Goal: Task Accomplishment & Management: Use online tool/utility

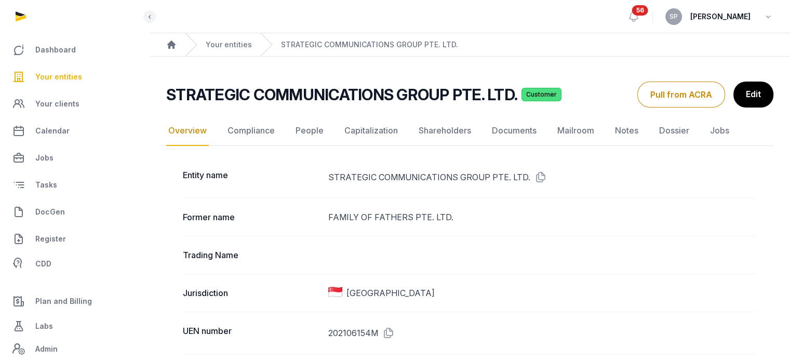
click at [67, 78] on span "Your entities" at bounding box center [58, 77] width 47 height 12
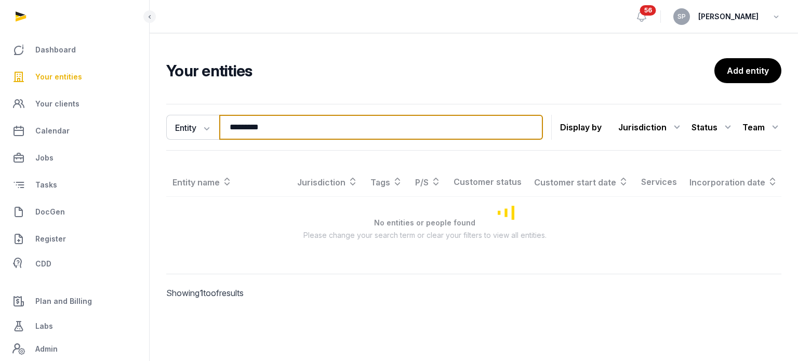
click at [269, 128] on input "*********" at bounding box center [381, 127] width 324 height 25
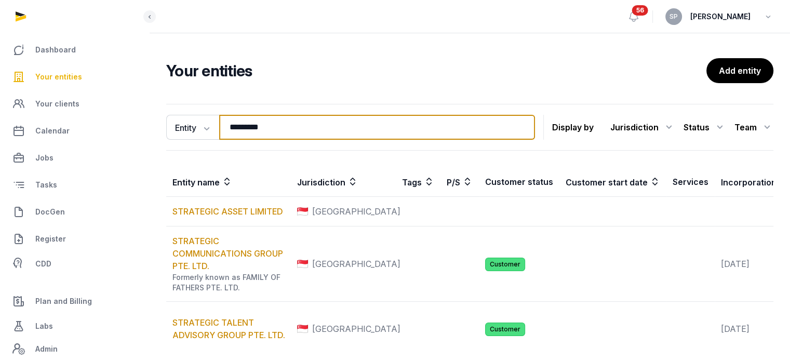
click at [269, 128] on input "*********" at bounding box center [377, 127] width 316 height 25
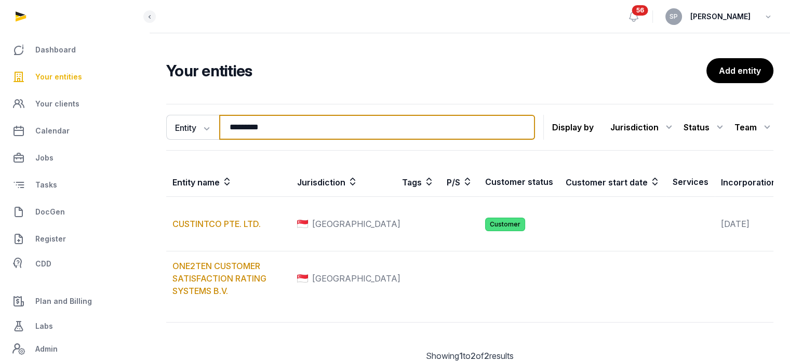
type input "*********"
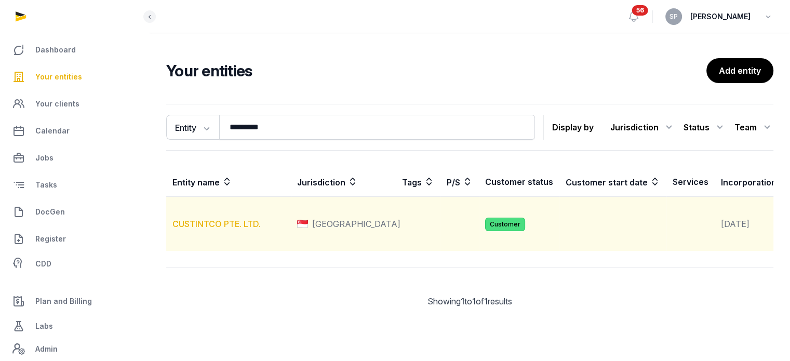
click at [239, 229] on link "CUSTINTCO PTE. LTD." at bounding box center [217, 224] width 88 height 10
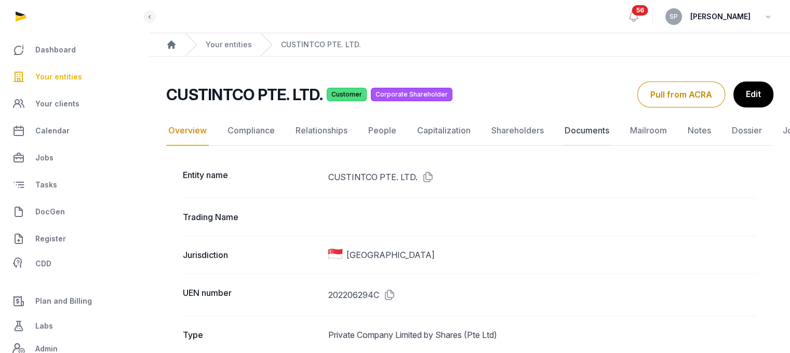
click at [586, 130] on link "Documents" at bounding box center [587, 131] width 49 height 30
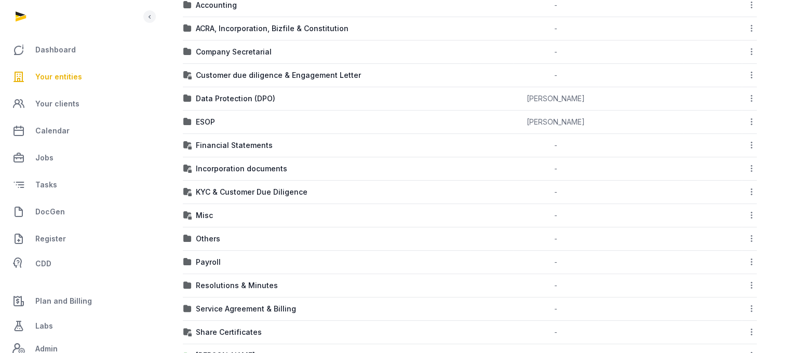
scroll to position [234, 0]
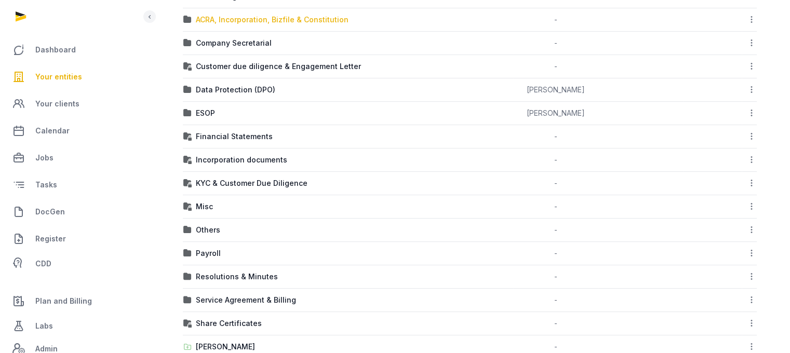
click at [310, 16] on div "ACRA, Incorporation, Bizfile & Constitution" at bounding box center [272, 20] width 153 height 10
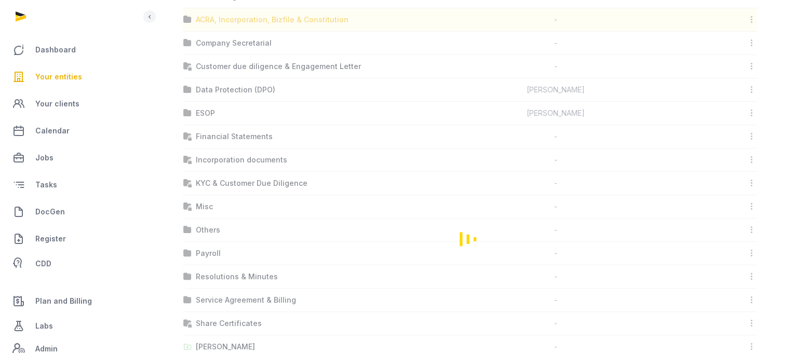
scroll to position [8, 0]
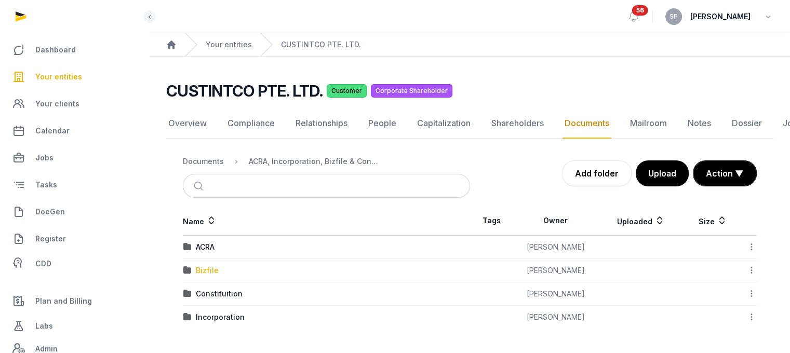
click at [197, 266] on div "Bizfile" at bounding box center [207, 271] width 23 height 10
click at [208, 289] on div "2025" at bounding box center [205, 294] width 18 height 10
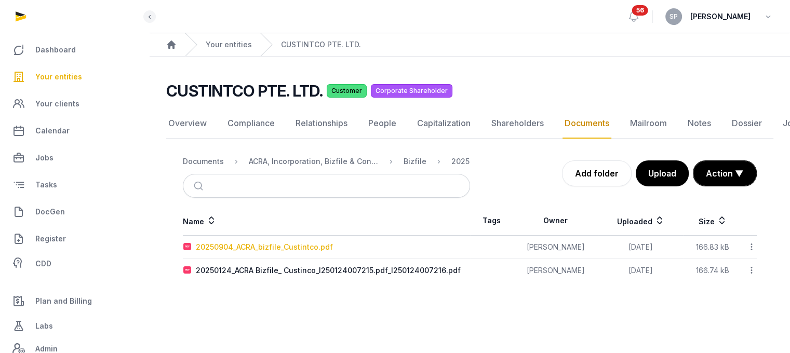
click at [281, 242] on div "20250904_ACRA_bizfile_Custintco.pdf" at bounding box center [264, 247] width 137 height 10
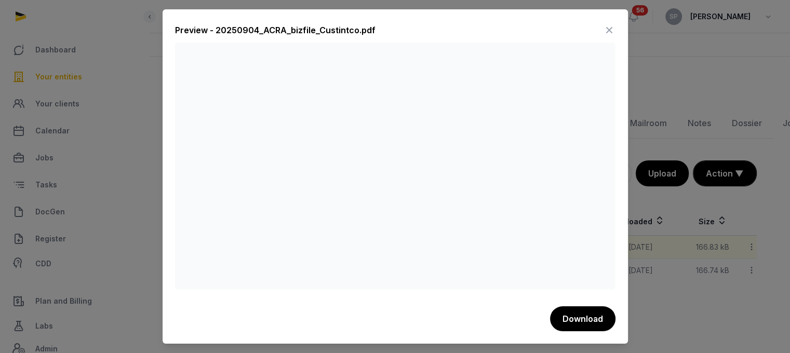
click at [611, 29] on icon at bounding box center [609, 30] width 12 height 17
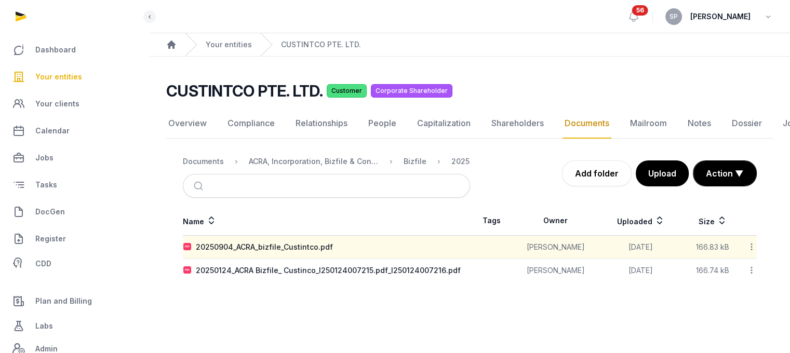
click at [85, 68] on link "Your entities" at bounding box center [74, 76] width 133 height 25
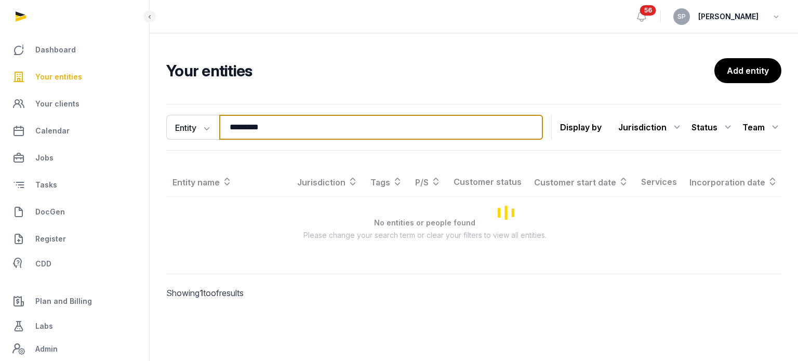
click at [270, 127] on input "*********" at bounding box center [381, 127] width 324 height 25
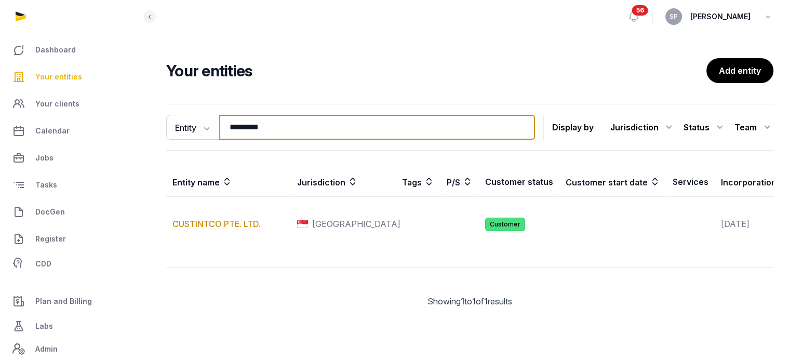
click at [270, 127] on input "*********" at bounding box center [377, 127] width 316 height 25
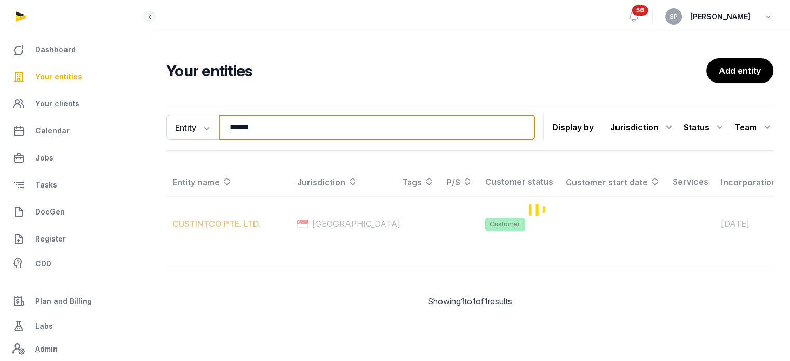
type input "******"
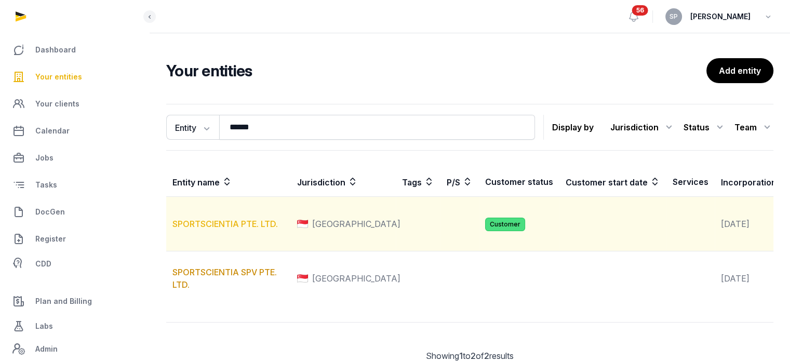
click at [223, 229] on link "SPORTSCIENTIA PTE. LTD." at bounding box center [226, 224] width 106 height 10
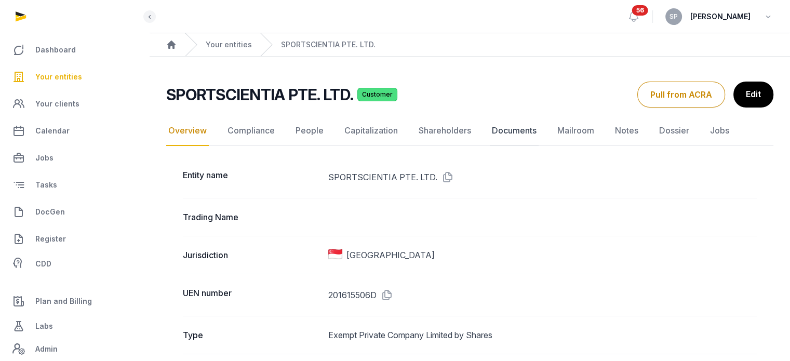
click at [509, 132] on link "Documents" at bounding box center [514, 131] width 49 height 30
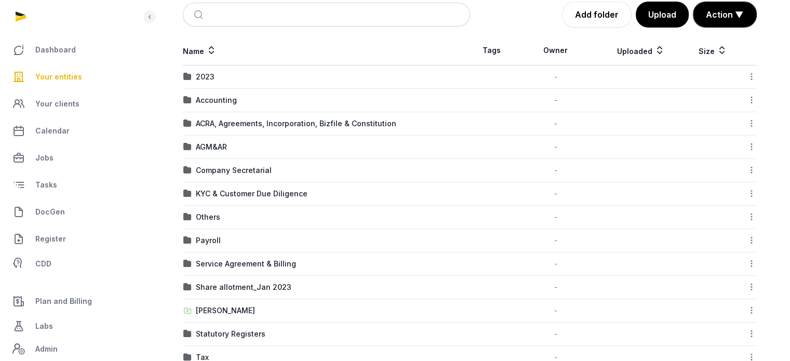
scroll to position [153, 0]
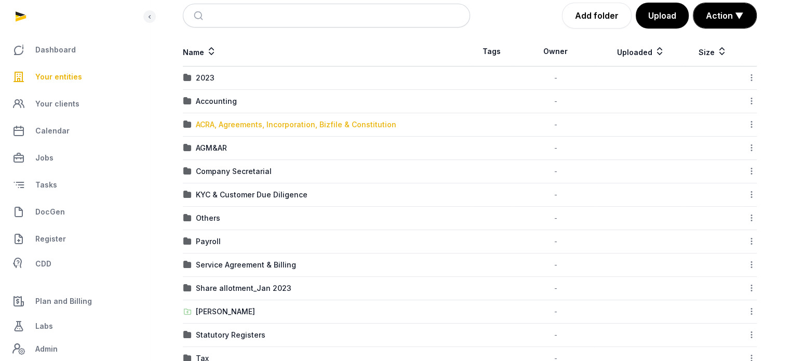
click at [322, 122] on div "ACRA, Agreements, Incorporation, Bizfile & Constitution" at bounding box center [296, 125] width 201 height 10
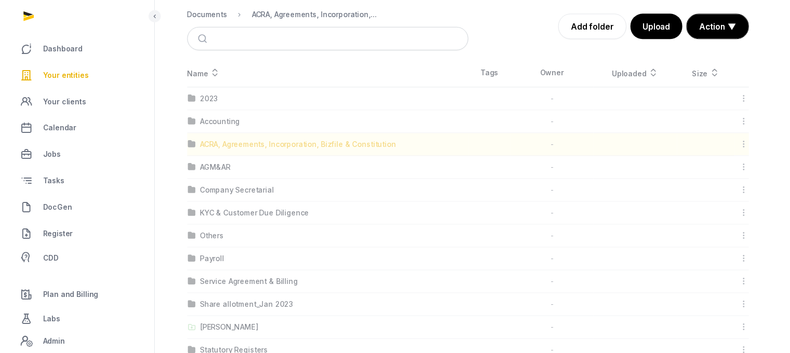
scroll to position [0, 0]
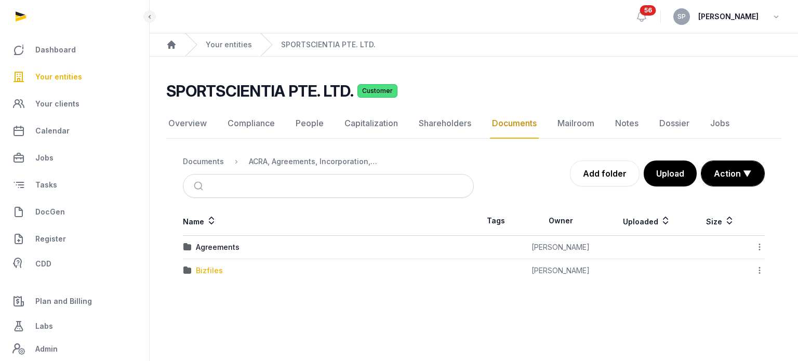
click at [217, 269] on div "Bizfiles" at bounding box center [209, 271] width 27 height 10
click at [201, 270] on div "2025" at bounding box center [205, 271] width 18 height 10
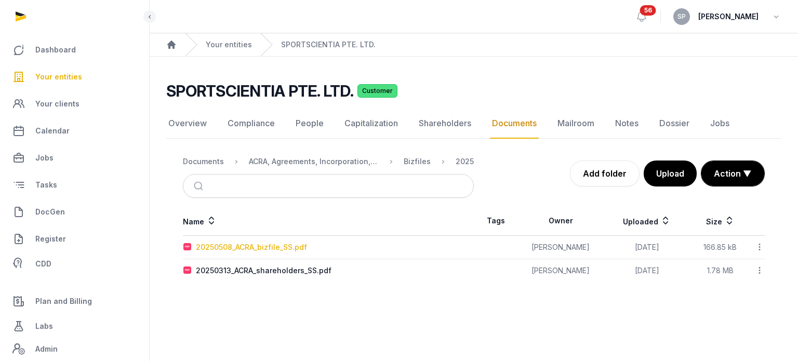
click at [247, 246] on div "20250508_ACRA_bizfile_SS.pdf" at bounding box center [251, 247] width 111 height 10
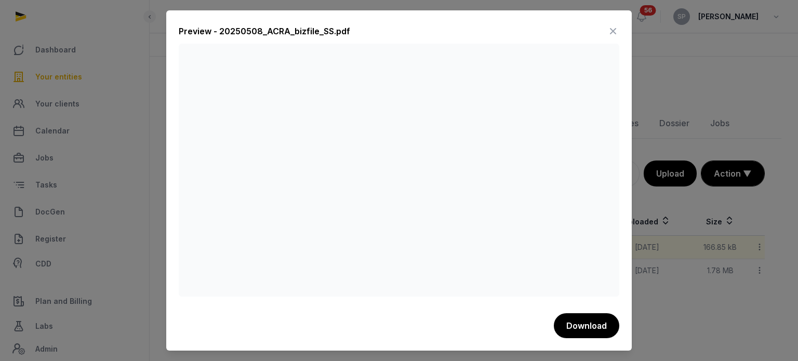
click at [613, 29] on icon at bounding box center [613, 31] width 12 height 17
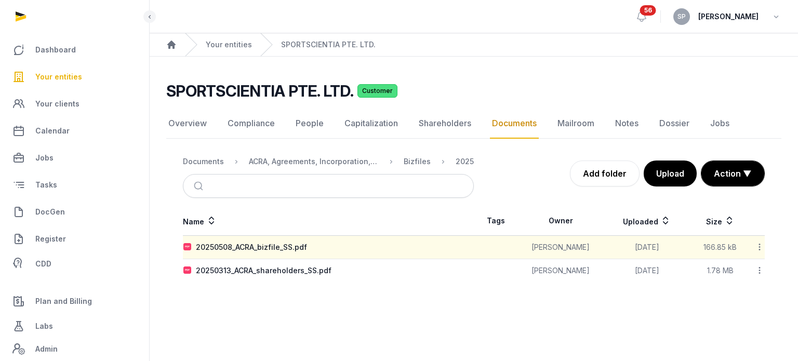
click at [83, 76] on link "Your entities" at bounding box center [74, 76] width 133 height 25
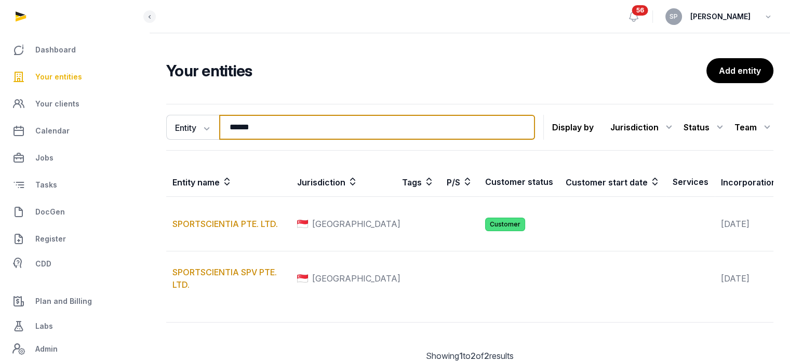
click at [293, 127] on input "******" at bounding box center [377, 127] width 316 height 25
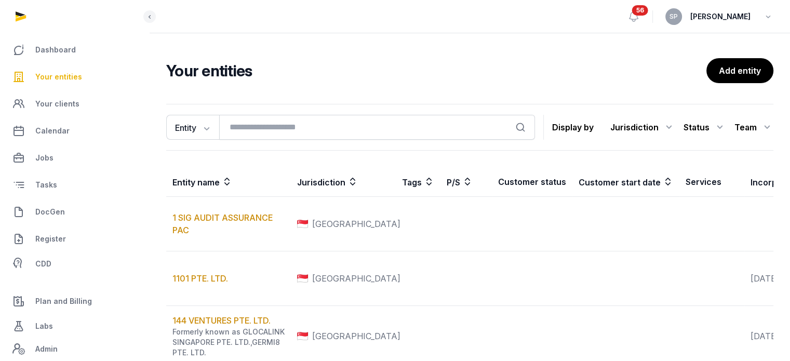
click at [99, 85] on link "Your entities" at bounding box center [74, 76] width 133 height 25
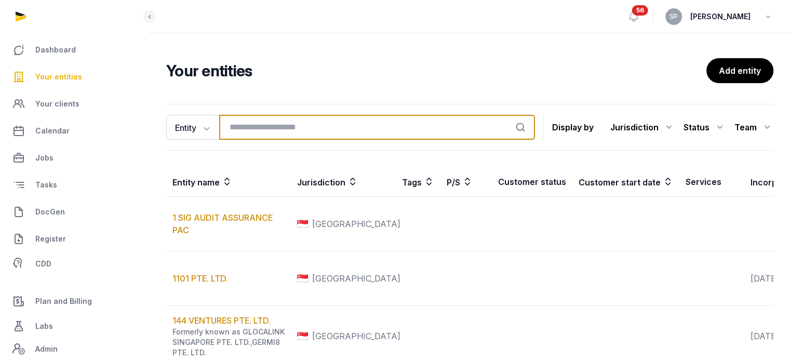
click at [237, 129] on input "search" at bounding box center [377, 127] width 316 height 25
type input "**********"
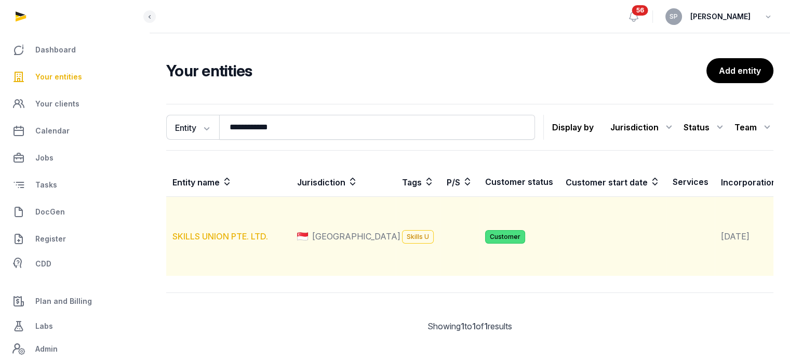
click at [247, 242] on link "SKILLS UNION PTE. LTD." at bounding box center [221, 236] width 96 height 10
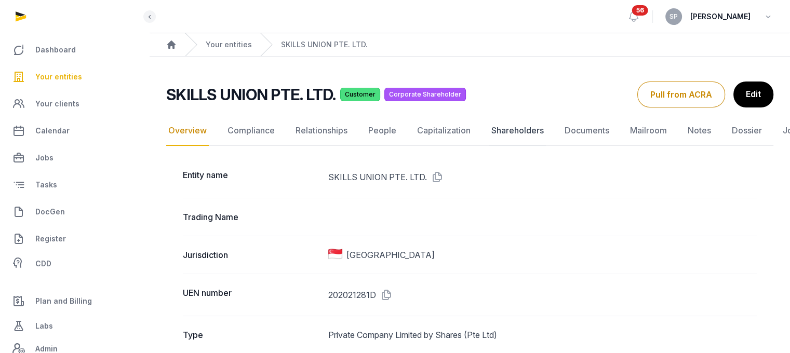
click at [509, 128] on link "Shareholders" at bounding box center [518, 131] width 57 height 30
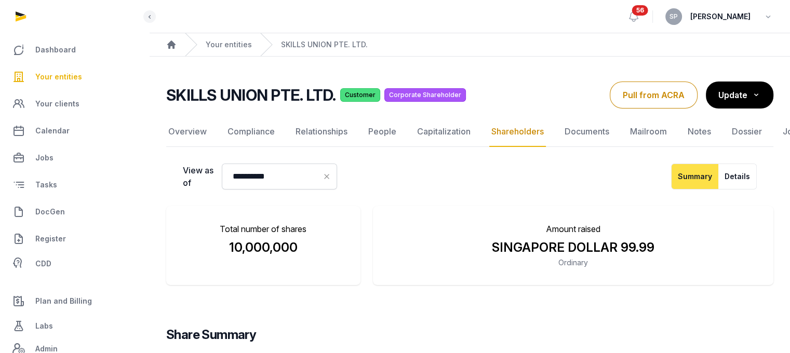
click at [667, 99] on button "Pull from ACRA" at bounding box center [654, 95] width 88 height 27
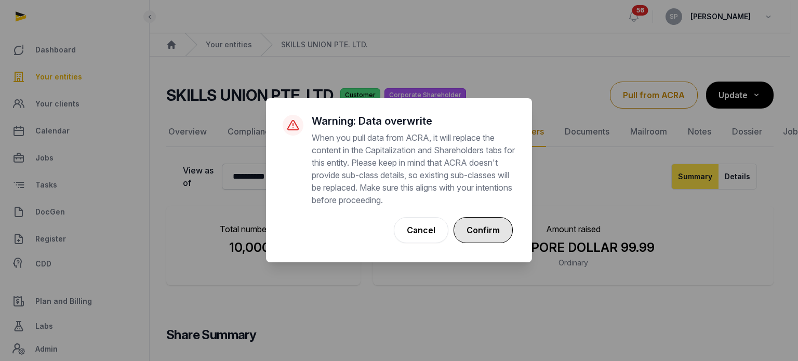
click at [481, 229] on button "Confirm" at bounding box center [483, 230] width 59 height 26
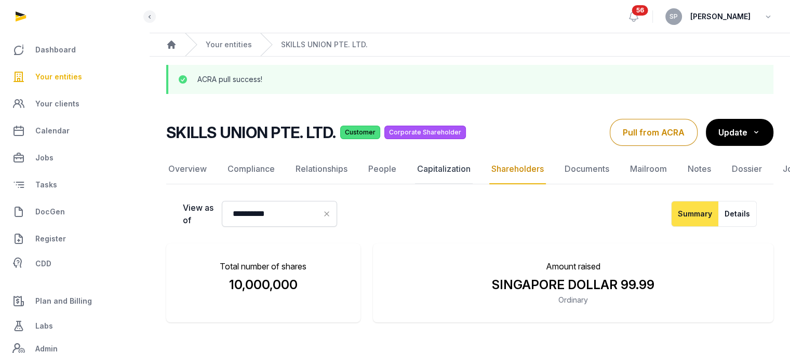
click at [434, 173] on link "Capitalization" at bounding box center [444, 169] width 58 height 30
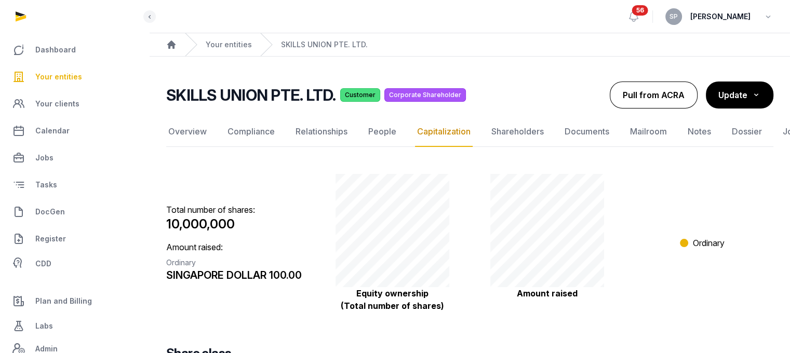
click at [645, 97] on button "Pull from ACRA" at bounding box center [654, 95] width 88 height 27
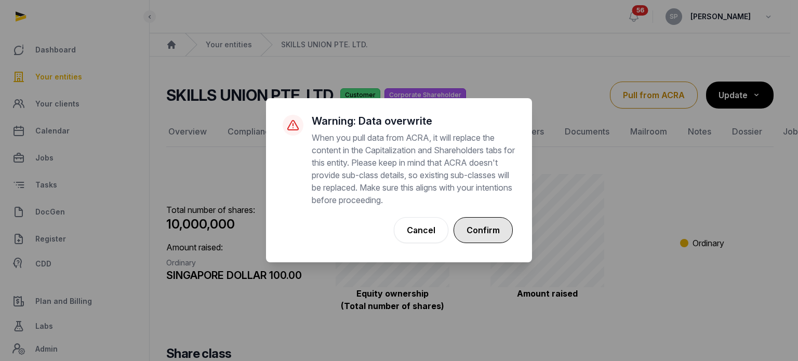
click at [481, 228] on button "Confirm" at bounding box center [483, 230] width 59 height 26
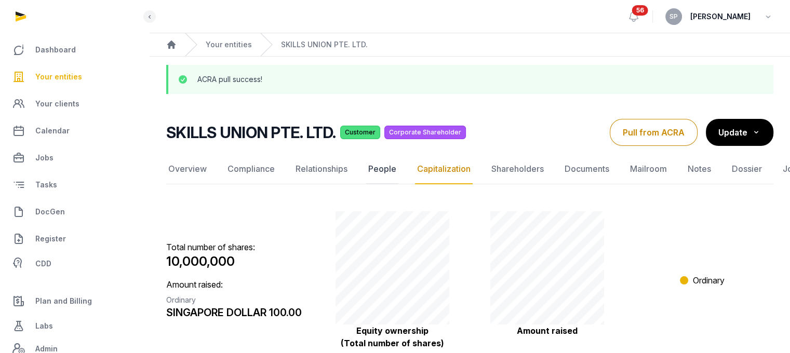
click at [387, 169] on link "People" at bounding box center [382, 169] width 32 height 30
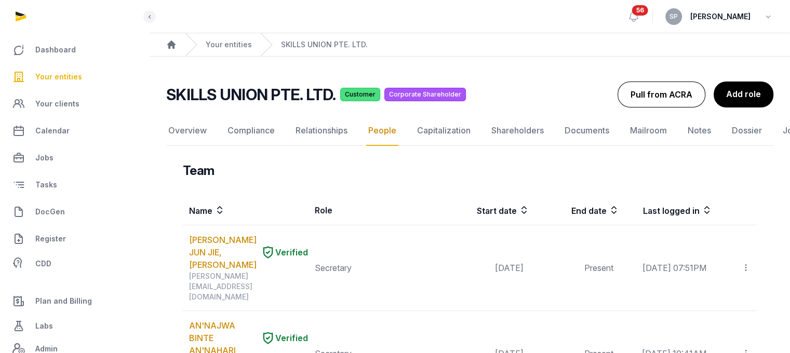
click at [659, 96] on button "Pull from ACRA" at bounding box center [662, 95] width 88 height 26
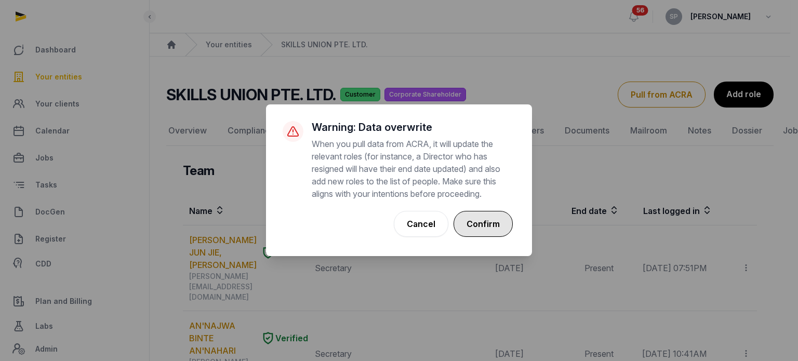
click at [476, 224] on button "Confirm" at bounding box center [483, 224] width 59 height 26
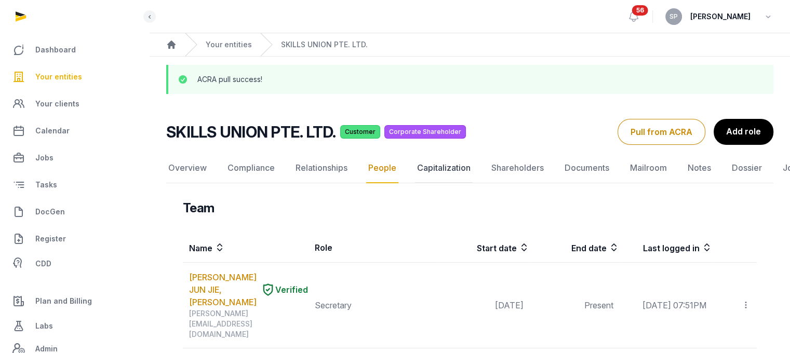
click at [459, 170] on link "Capitalization" at bounding box center [444, 168] width 58 height 30
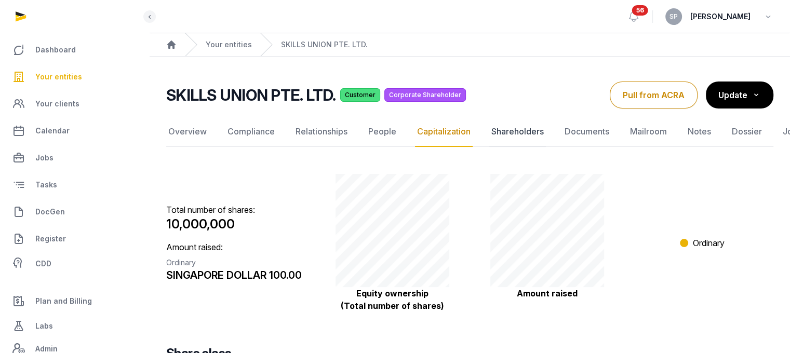
click at [529, 133] on link "Shareholders" at bounding box center [518, 132] width 57 height 30
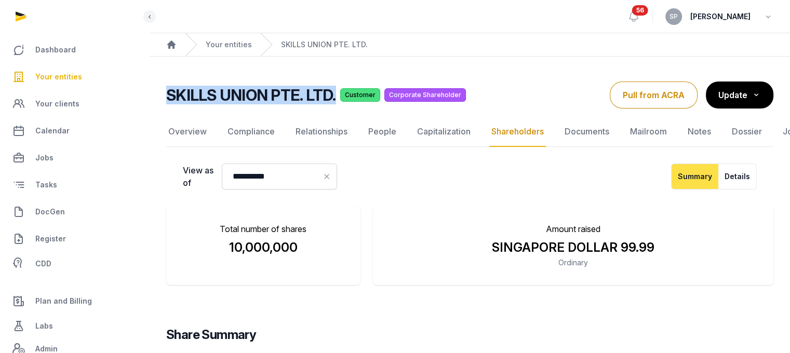
drag, startPoint x: 334, startPoint y: 104, endPoint x: 165, endPoint y: 97, distance: 169.1
copy h2 "SKILLS UNION PTE. LTD."
click at [583, 129] on link "Documents" at bounding box center [587, 132] width 49 height 30
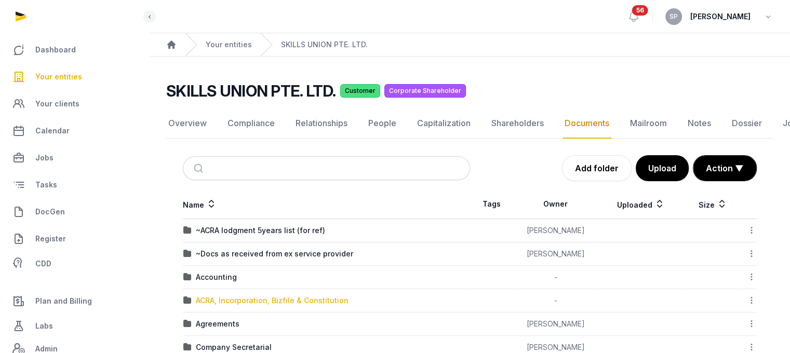
click at [312, 299] on div "ACRA, Incorporation, Bizfile & Constitution" at bounding box center [272, 301] width 153 height 10
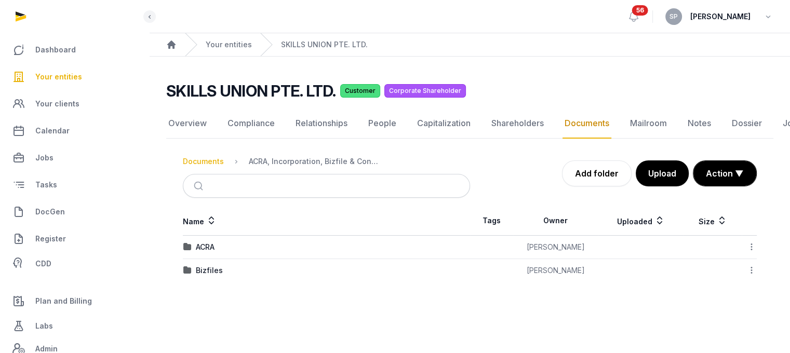
click at [213, 161] on div "Documents" at bounding box center [203, 161] width 41 height 10
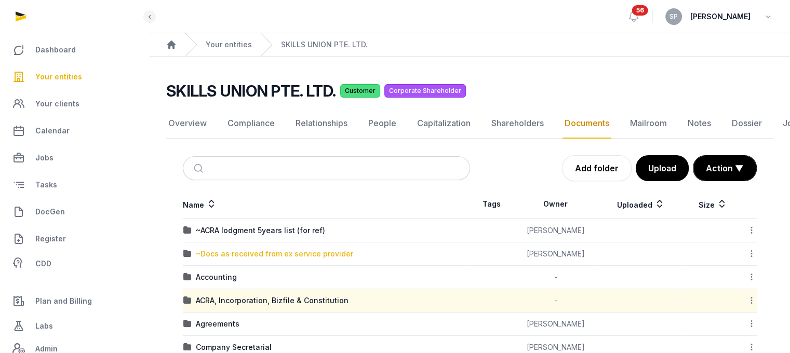
click at [302, 254] on div "~Docs as received from ex service provider" at bounding box center [274, 254] width 157 height 10
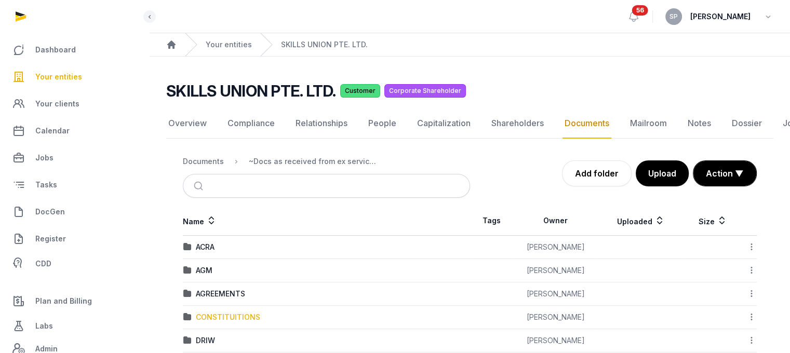
click at [246, 318] on div "CONSTITUITIONS" at bounding box center [228, 317] width 64 height 10
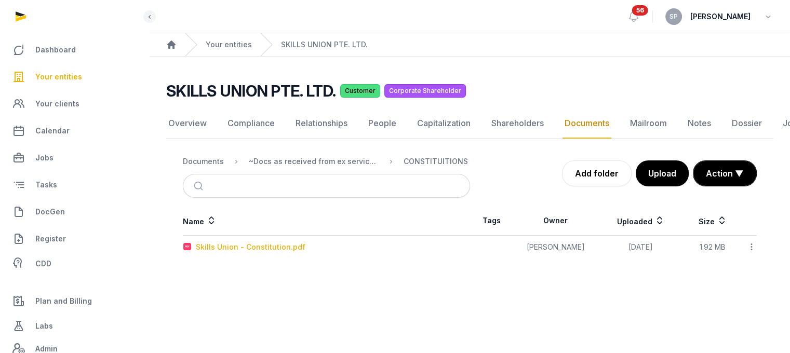
click at [270, 248] on div "Skills Union - Constitution.pdf" at bounding box center [251, 247] width 110 height 10
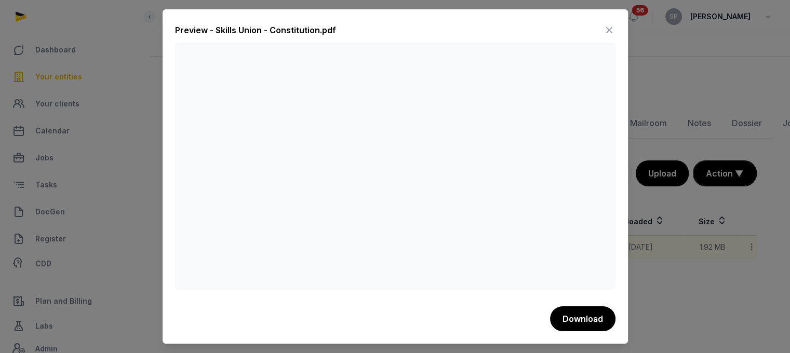
click at [612, 29] on icon at bounding box center [609, 30] width 12 height 17
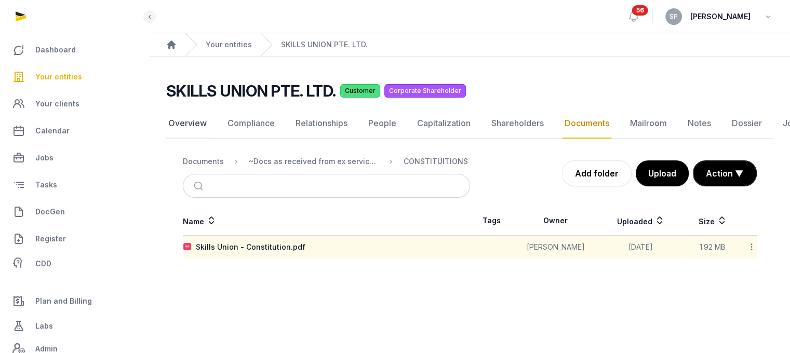
click at [199, 119] on link "Overview" at bounding box center [187, 124] width 43 height 30
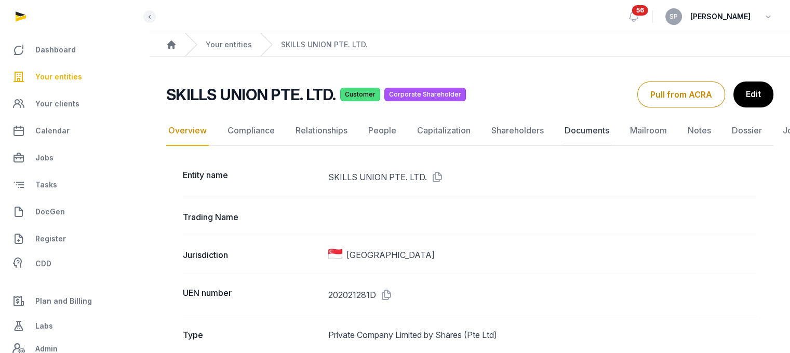
click at [581, 134] on link "Documents" at bounding box center [587, 131] width 49 height 30
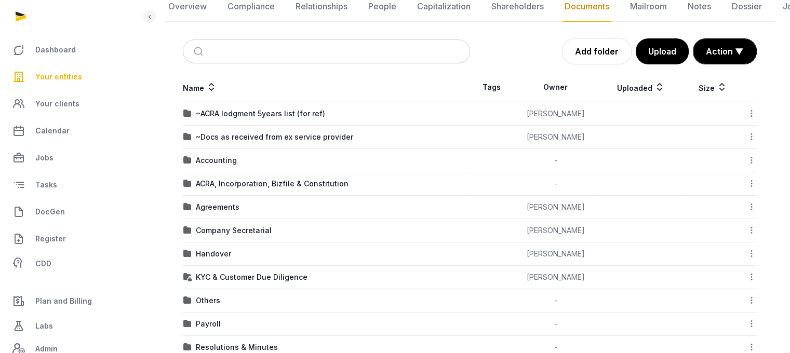
scroll to position [111, 0]
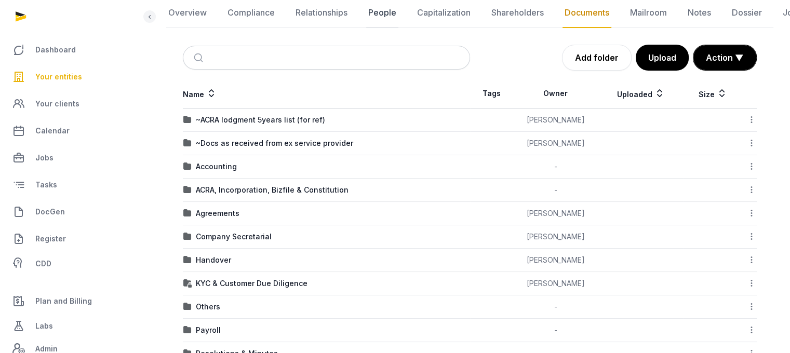
click at [382, 16] on link "People" at bounding box center [382, 13] width 32 height 30
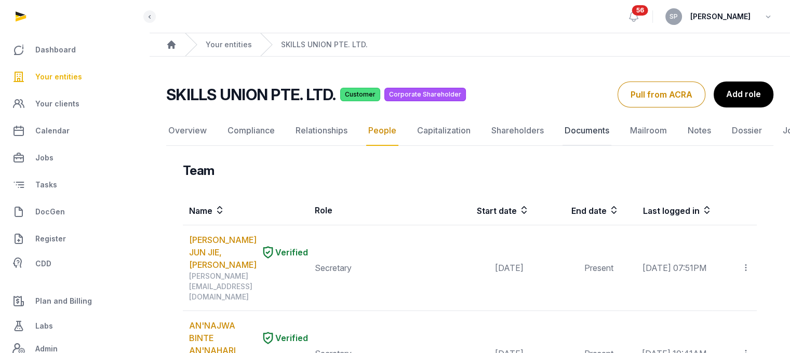
click at [592, 130] on link "Documents" at bounding box center [587, 131] width 49 height 30
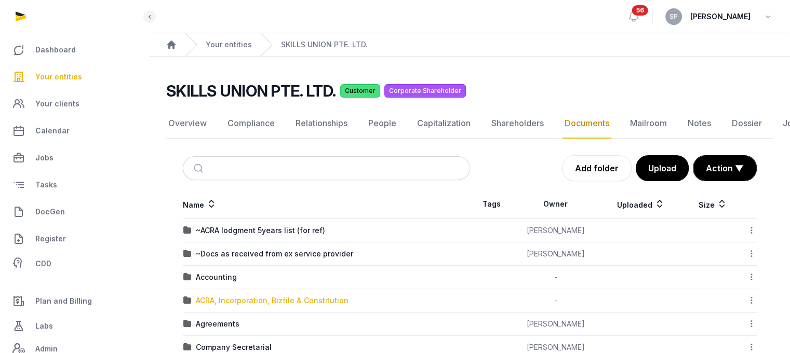
click at [267, 300] on div "ACRA, Incorporation, Bizfile & Constitution" at bounding box center [272, 301] width 153 height 10
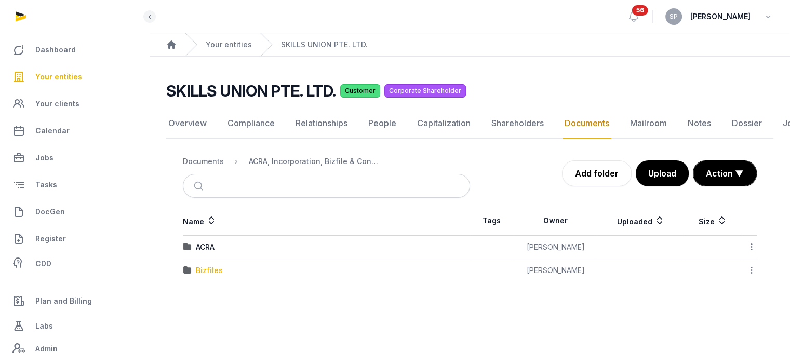
click at [208, 267] on div "Bizfiles" at bounding box center [209, 271] width 27 height 10
click at [205, 269] on div "2025" at bounding box center [205, 271] width 18 height 10
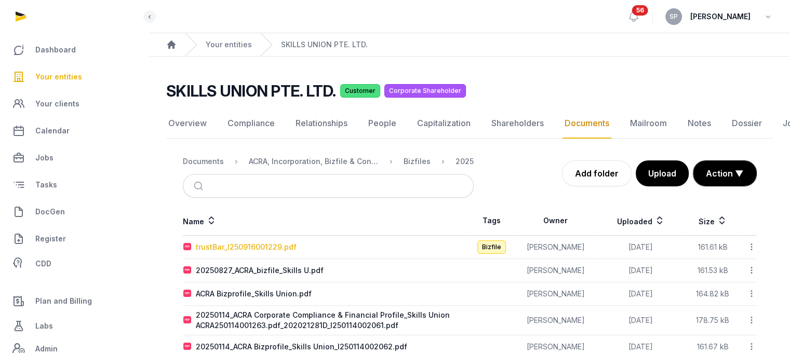
click at [230, 242] on div "trustBar_I250916001229.pdf" at bounding box center [246, 247] width 101 height 10
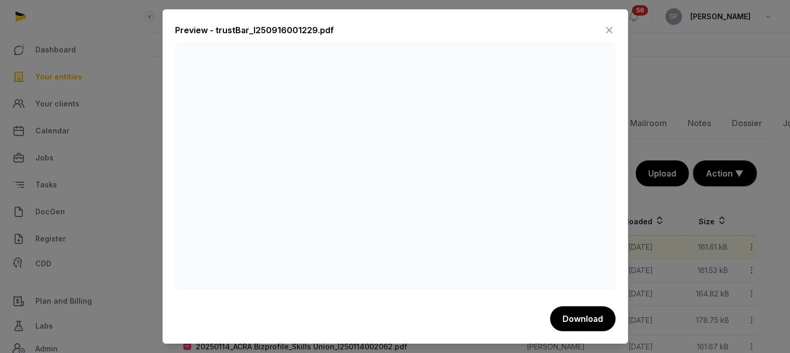
click at [607, 33] on icon at bounding box center [609, 30] width 12 height 17
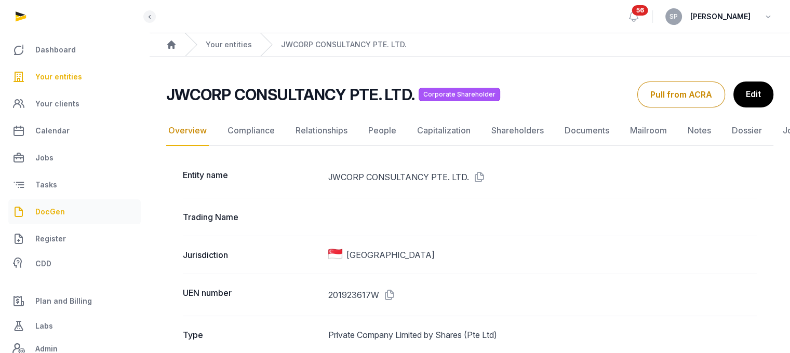
click at [65, 209] on link "DocGen" at bounding box center [74, 212] width 133 height 25
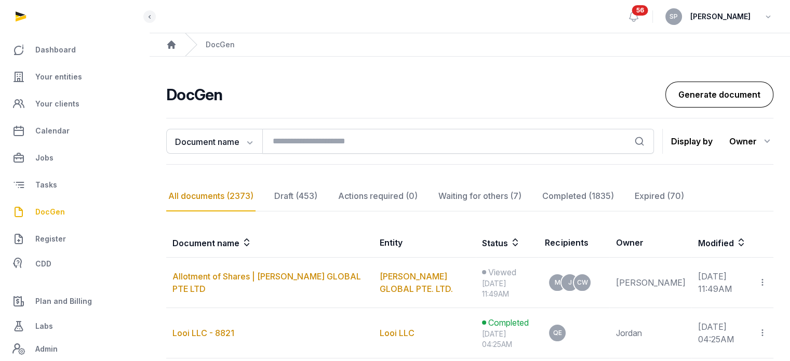
click at [684, 94] on link "Generate document" at bounding box center [720, 95] width 108 height 26
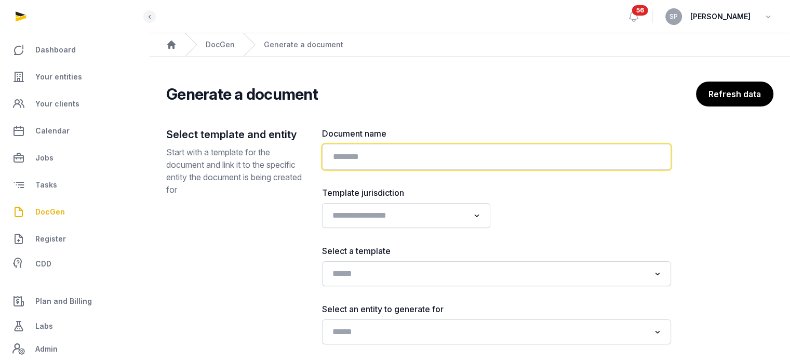
click at [403, 157] on input "text" at bounding box center [496, 157] width 349 height 26
type input "*"
paste input "**********"
type input "**********"
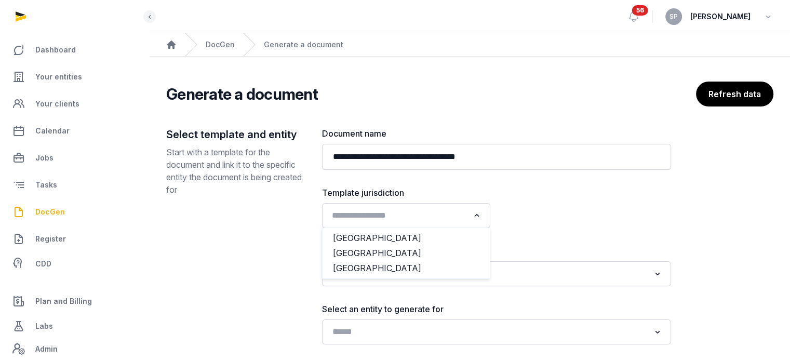
click at [445, 221] on input "Search for option" at bounding box center [398, 215] width 141 height 15
click at [403, 252] on li "[GEOGRAPHIC_DATA]" at bounding box center [406, 253] width 167 height 15
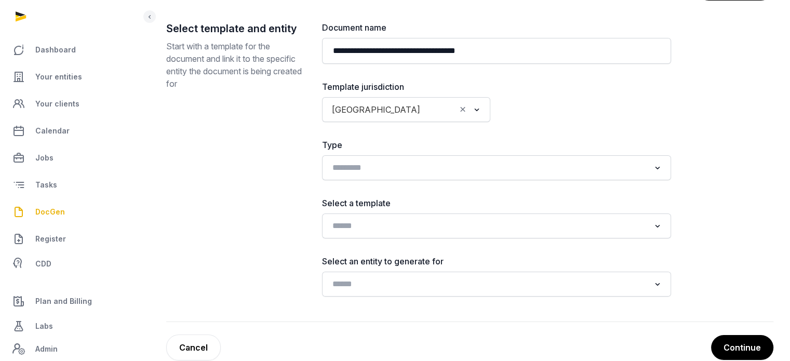
scroll to position [107, 0]
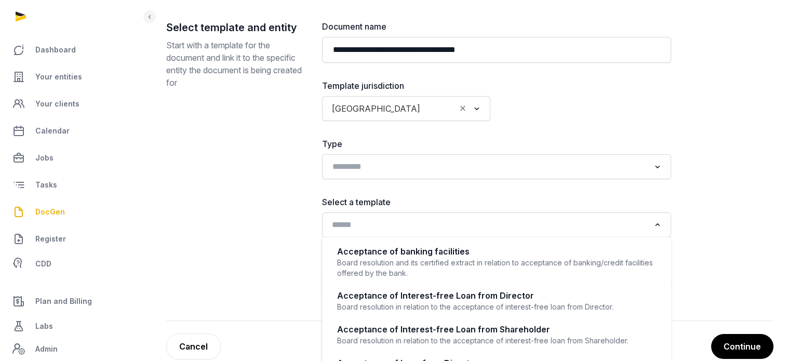
click at [428, 224] on input "Search for option" at bounding box center [489, 225] width 322 height 15
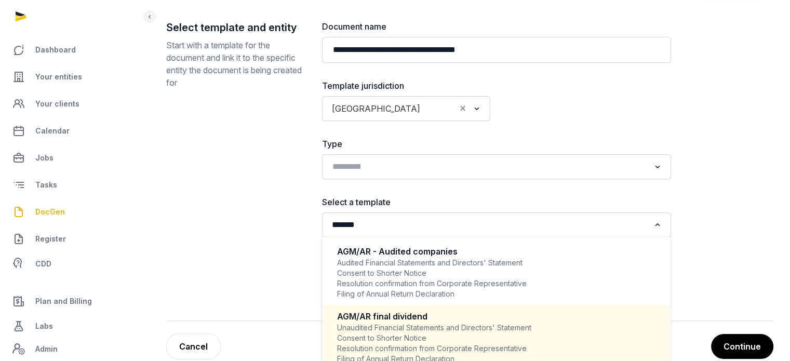
click at [423, 323] on div "Unaudited Financial Statements and Directors' Statement Consent to Shorter Noti…" at bounding box center [496, 354] width 319 height 62
type input "******"
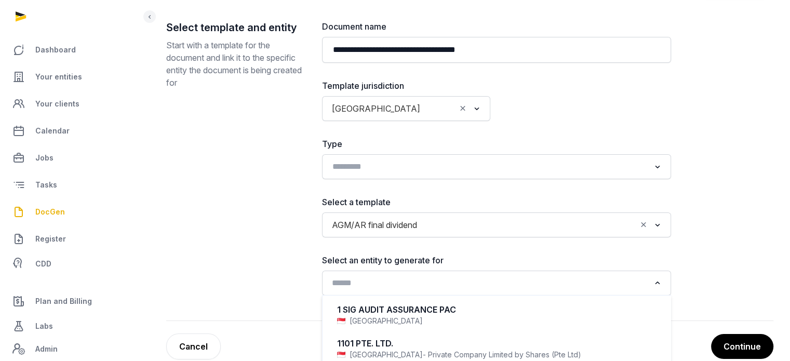
click at [442, 284] on input "Search for option" at bounding box center [489, 283] width 322 height 15
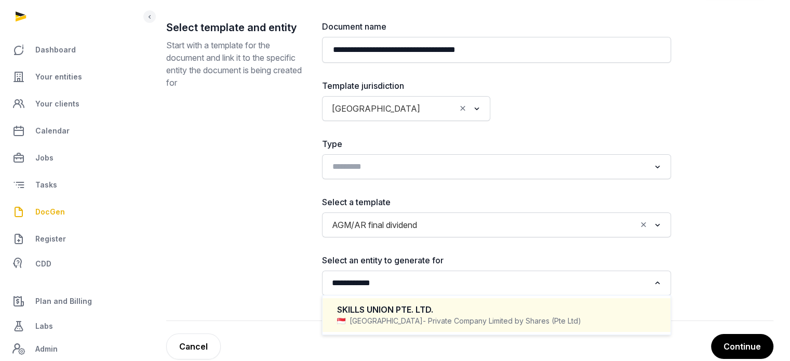
click at [423, 317] on span "- Private Company Limited by Shares (Pte Ltd)" at bounding box center [502, 321] width 159 height 10
type input "**********"
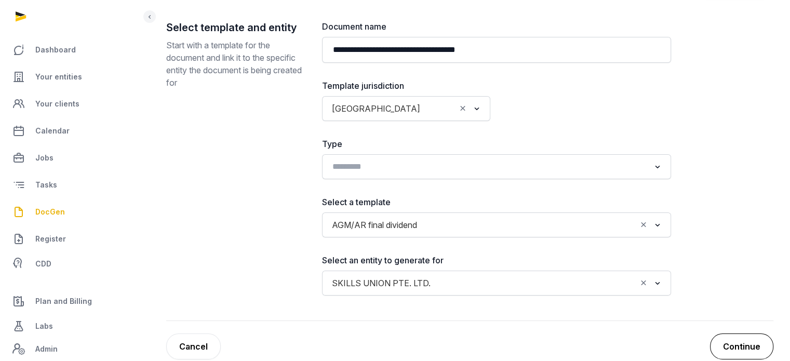
click at [735, 347] on button "Continue" at bounding box center [741, 347] width 63 height 26
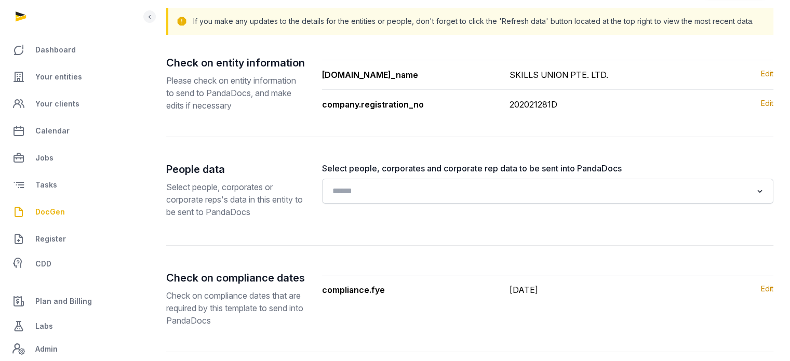
scroll to position [138, 0]
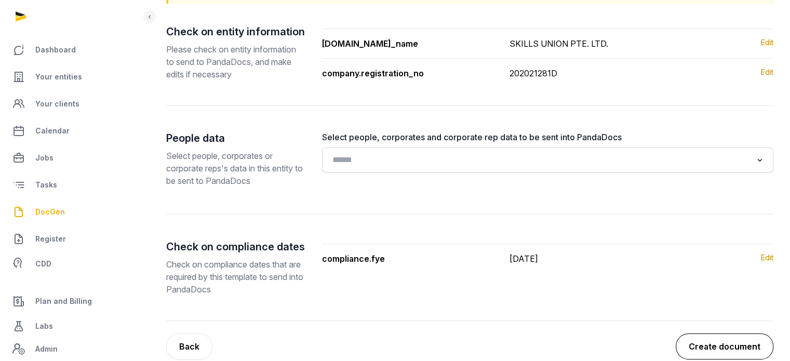
click at [726, 347] on button "Create document" at bounding box center [725, 347] width 98 height 26
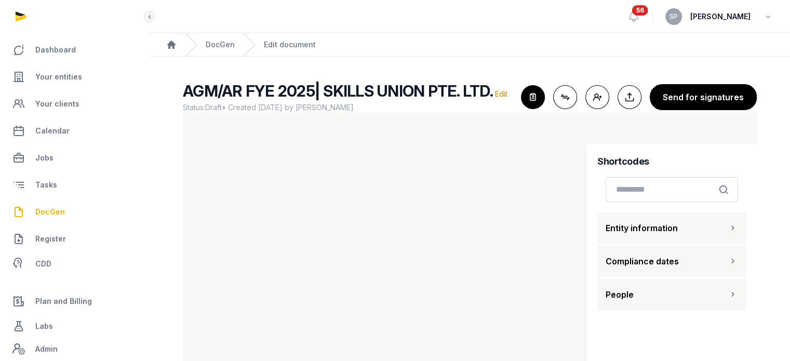
click at [624, 288] on span "People" at bounding box center [620, 294] width 28 height 12
click at [682, 227] on button "Entity information" at bounding box center [672, 228] width 149 height 31
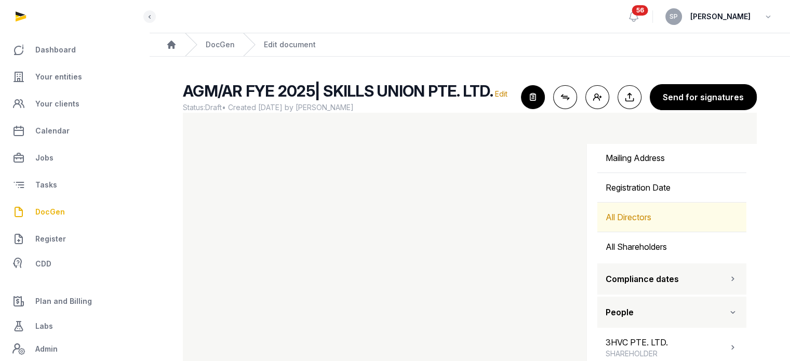
scroll to position [429, 0]
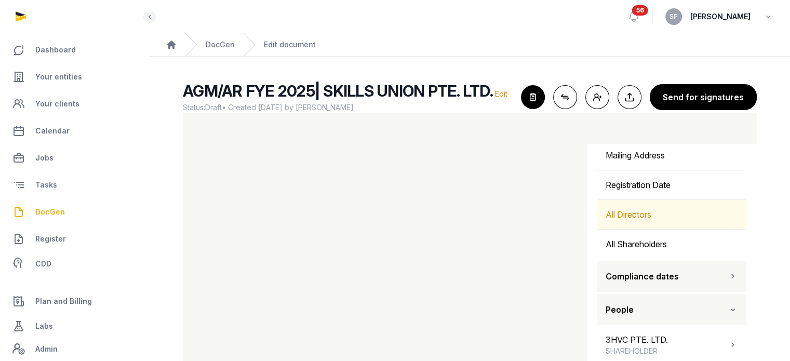
click at [640, 219] on div "All Directors" at bounding box center [672, 214] width 149 height 29
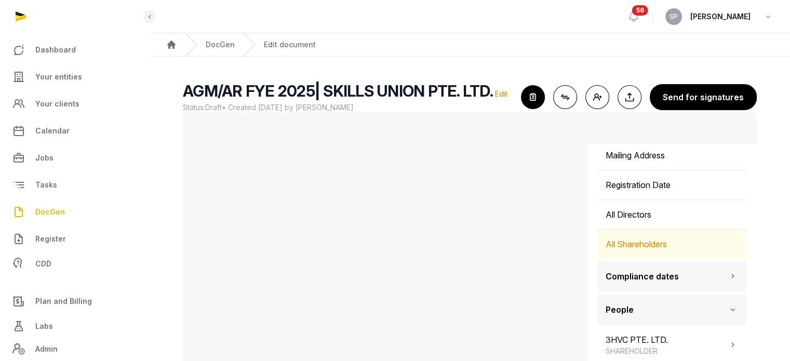
click at [634, 245] on div "All Shareholders" at bounding box center [672, 244] width 149 height 29
click at [671, 236] on div "All Shareholders" at bounding box center [672, 244] width 149 height 29
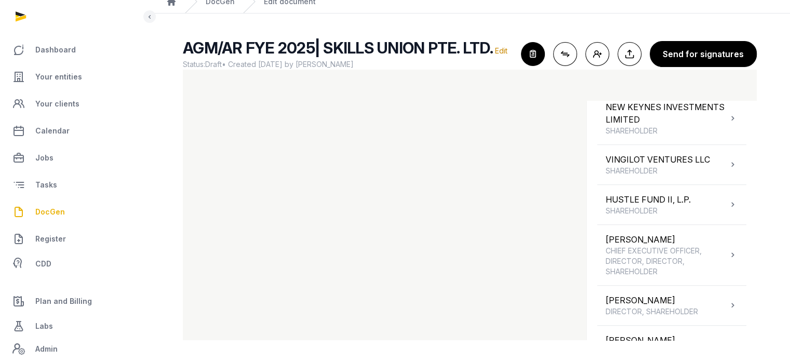
scroll to position [646, 0]
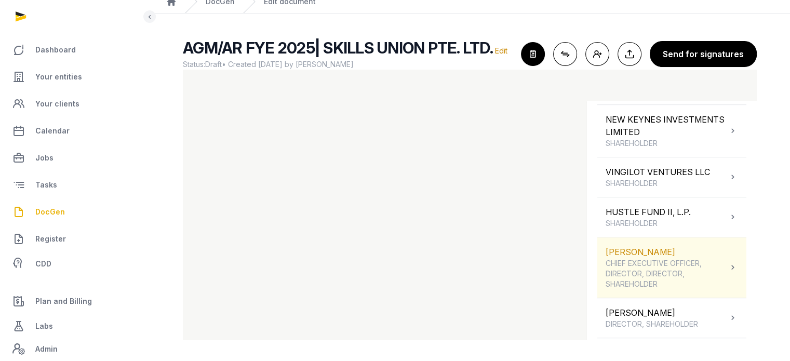
click at [703, 271] on span "CHIEF EXECUTIVE OFFICER, DIRECTOR, DIRECTOR, SHAREHOLDER" at bounding box center [667, 273] width 122 height 31
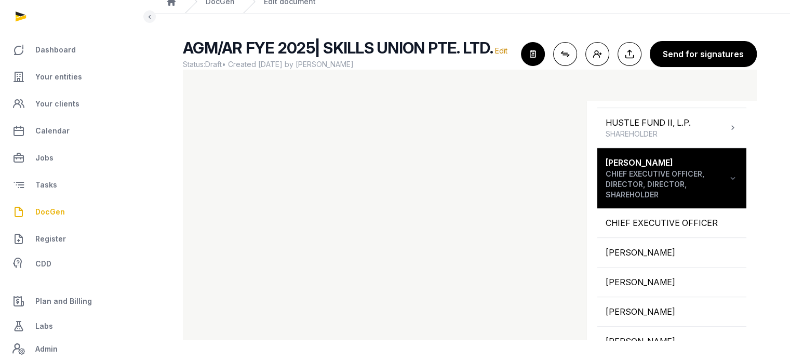
scroll to position [742, 0]
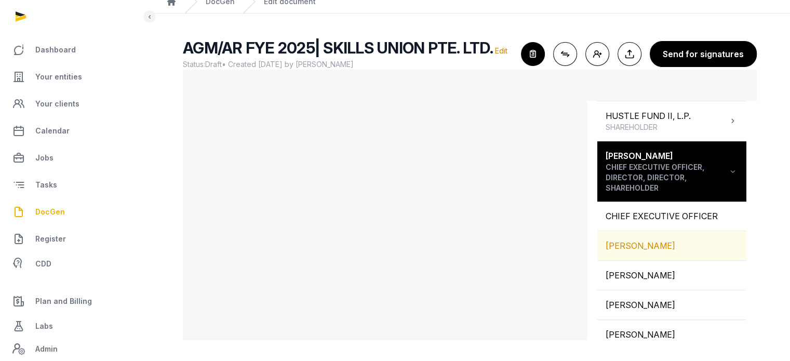
click at [669, 233] on div "[PERSON_NAME]" at bounding box center [672, 245] width 149 height 29
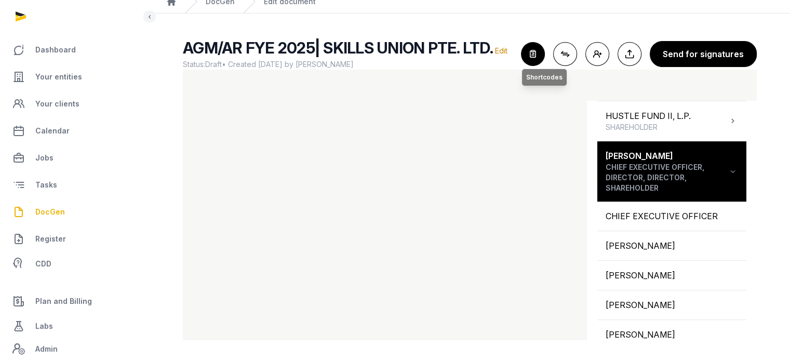
click at [539, 57] on icon "button" at bounding box center [533, 54] width 23 height 23
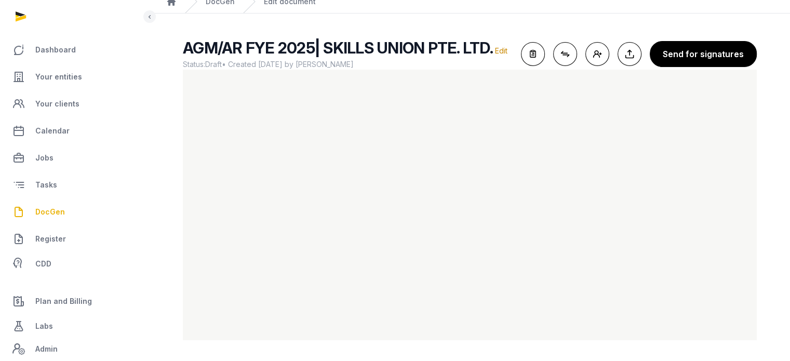
click at [59, 214] on span "DocGen" at bounding box center [50, 212] width 30 height 12
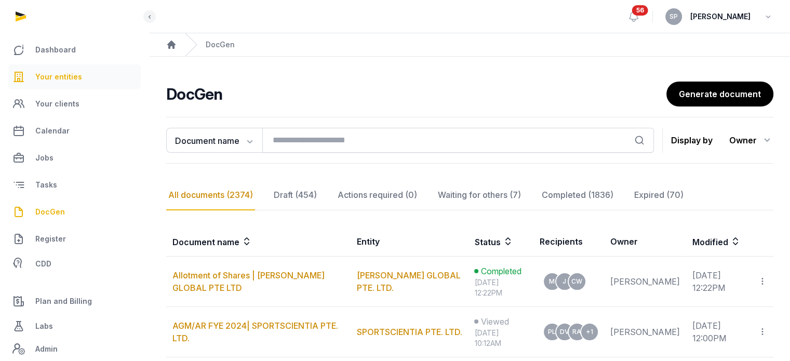
click at [91, 70] on link "Your entities" at bounding box center [74, 76] width 133 height 25
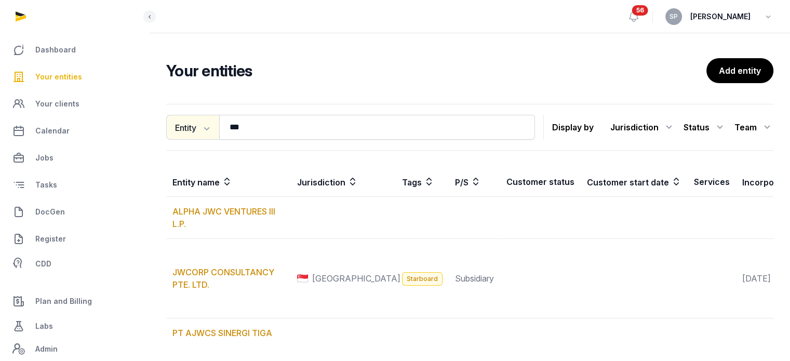
click at [206, 123] on icon "button" at bounding box center [206, 128] width 10 height 10
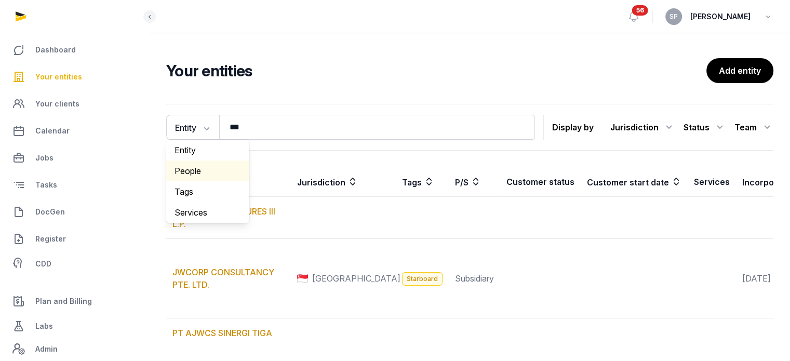
click at [205, 166] on div "People" at bounding box center [207, 171] width 83 height 21
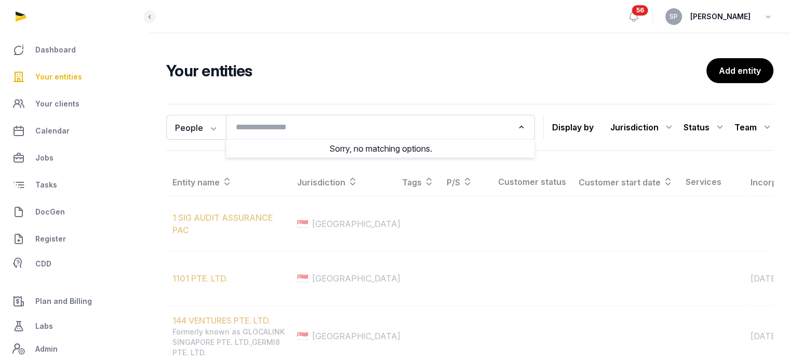
click at [264, 128] on input "Search for option" at bounding box center [373, 127] width 282 height 15
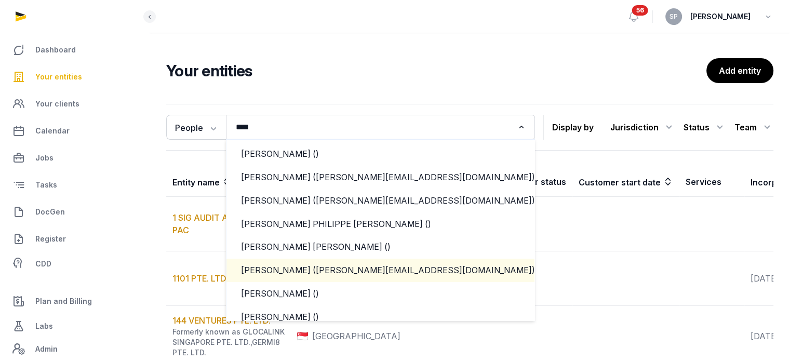
click at [313, 268] on div "Eric Jeffrey Dadoun (eric@impiro.com)" at bounding box center [380, 271] width 279 height 12
type input "****"
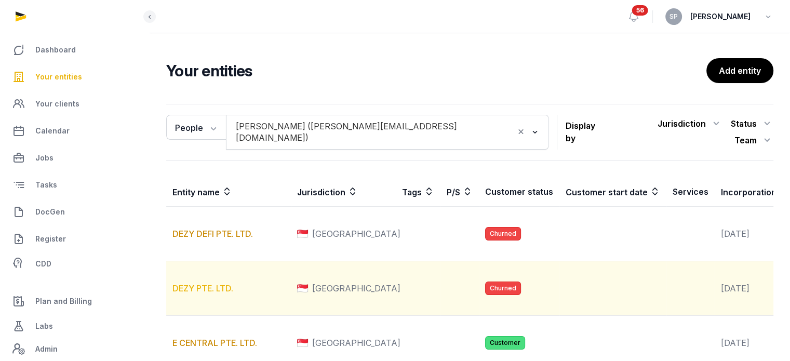
click at [221, 294] on link "DEZY PTE. LTD." at bounding box center [203, 288] width 61 height 10
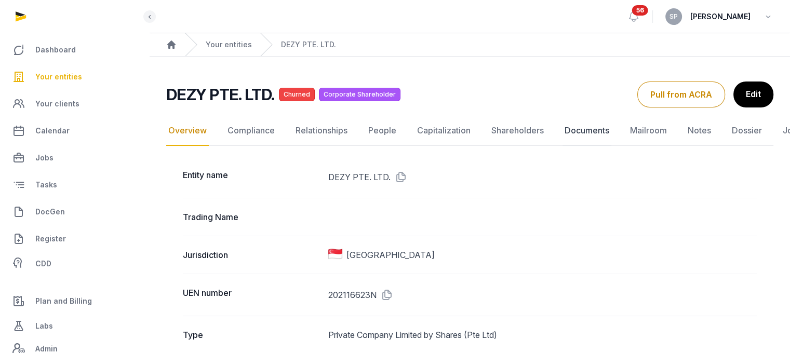
click at [566, 135] on link "Documents" at bounding box center [587, 131] width 49 height 30
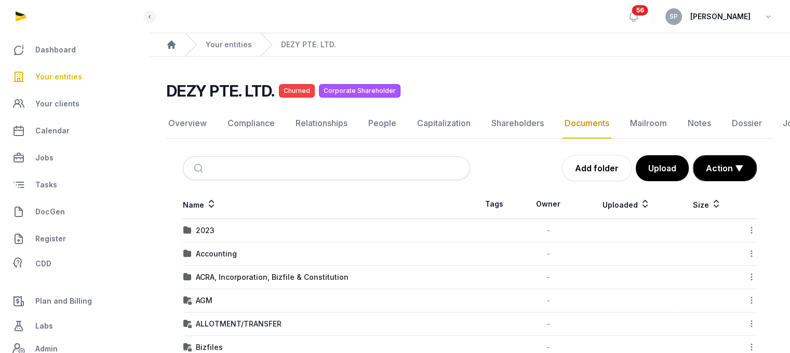
scroll to position [309, 0]
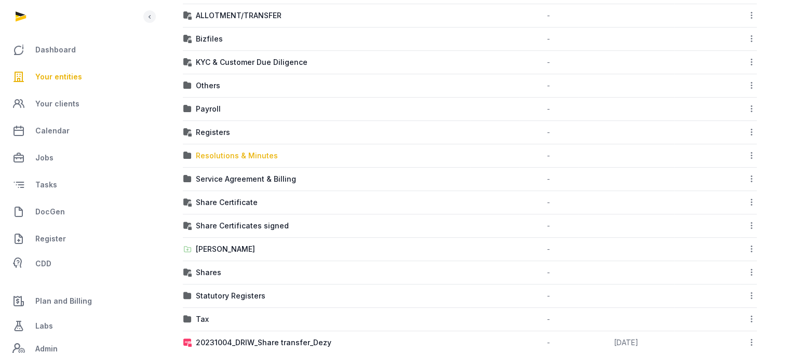
click at [252, 153] on div "Resolutions & Minutes" at bounding box center [237, 156] width 82 height 10
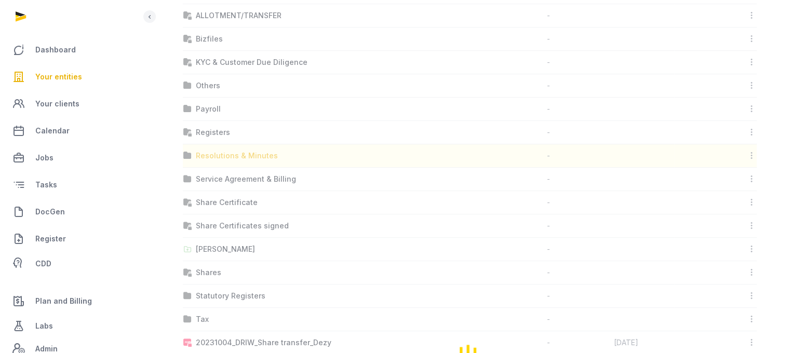
scroll to position [8, 0]
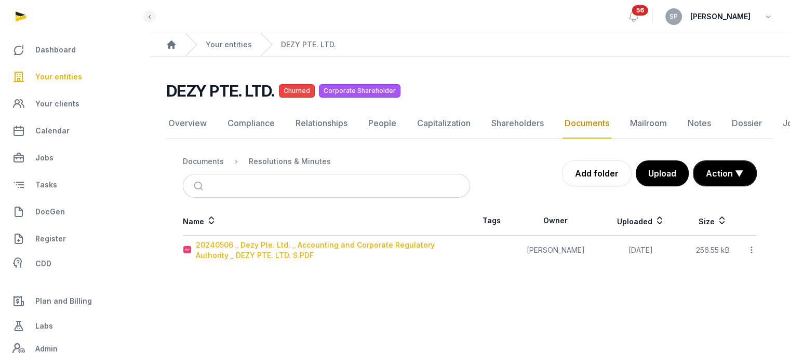
click at [247, 240] on div "20240506 _ Dezy Pte. Ltd. _ Accounting and Corporate Regulatory Authority _ DEZ…" at bounding box center [333, 250] width 274 height 21
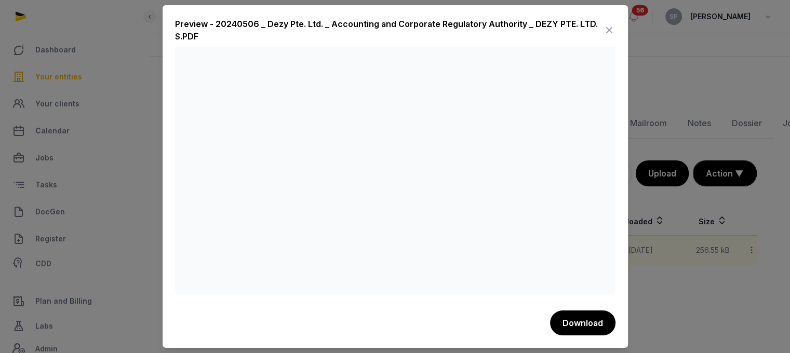
click at [609, 29] on icon at bounding box center [609, 30] width 12 height 17
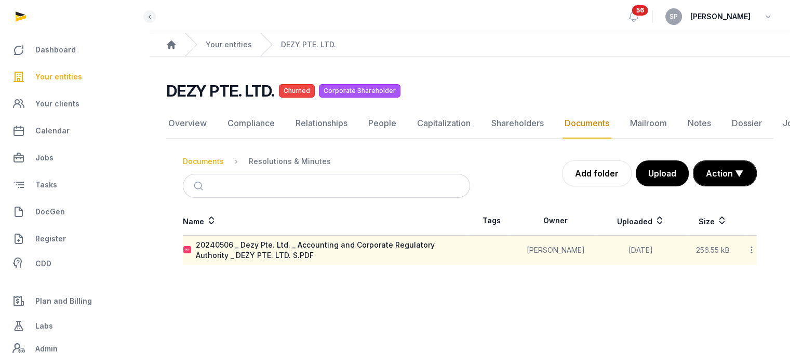
click at [212, 157] on div "Documents" at bounding box center [203, 161] width 41 height 10
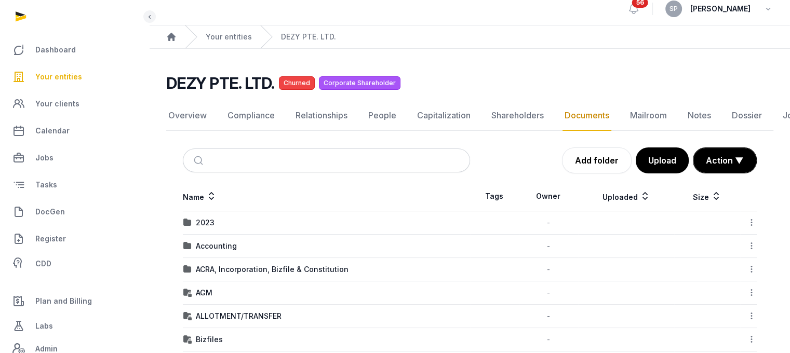
scroll to position [317, 0]
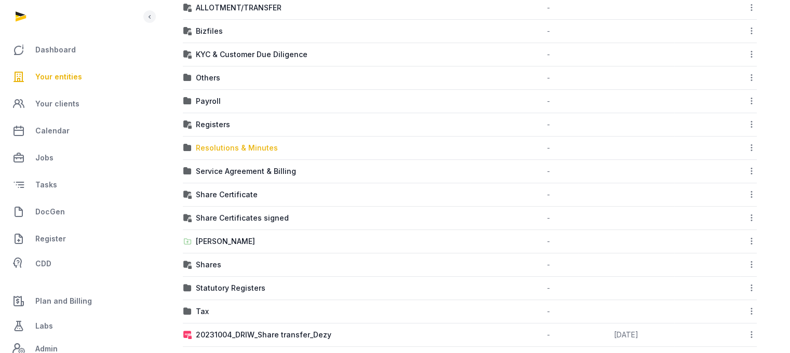
click at [243, 149] on div "Resolutions & Minutes" at bounding box center [237, 148] width 82 height 10
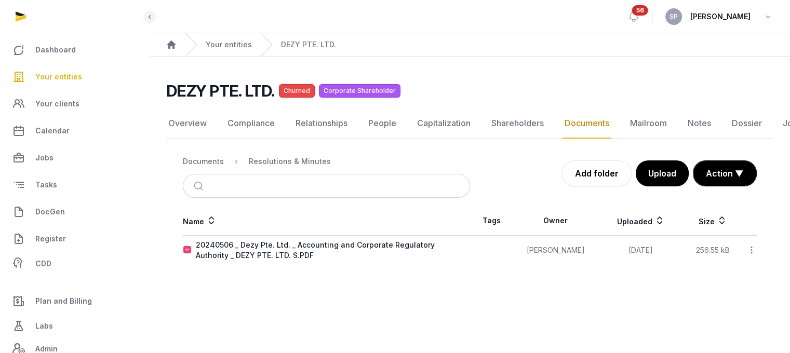
scroll to position [8, 0]
click at [210, 156] on div "Documents" at bounding box center [203, 161] width 41 height 10
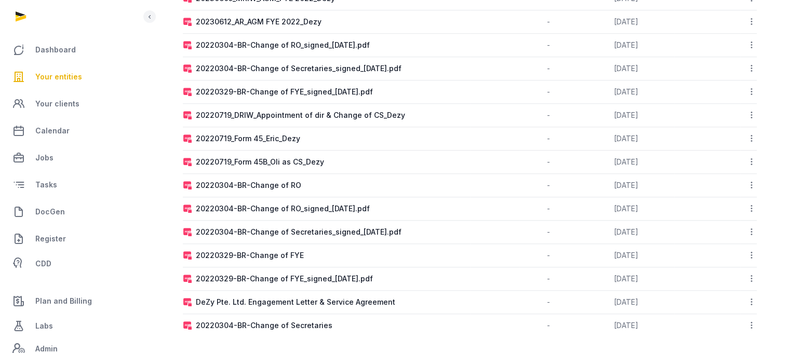
scroll to position [272, 0]
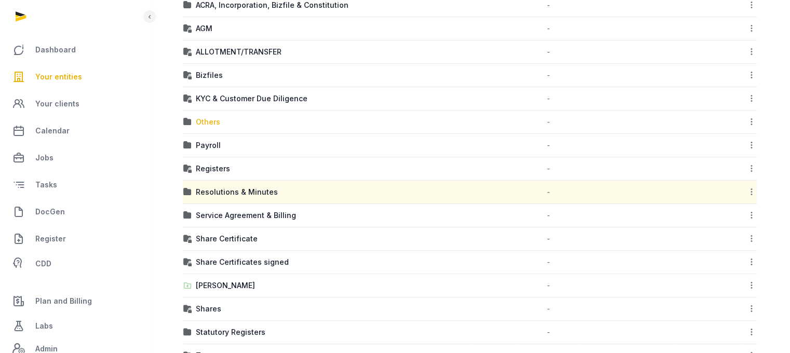
click at [206, 121] on div "Others" at bounding box center [208, 122] width 24 height 10
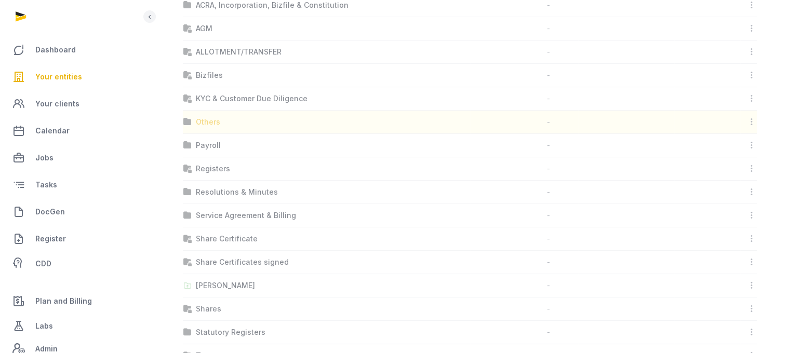
scroll to position [8, 0]
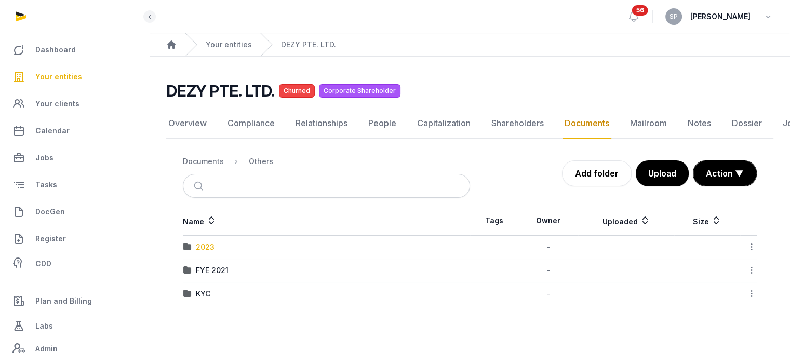
click at [209, 242] on div "2023" at bounding box center [205, 247] width 19 height 10
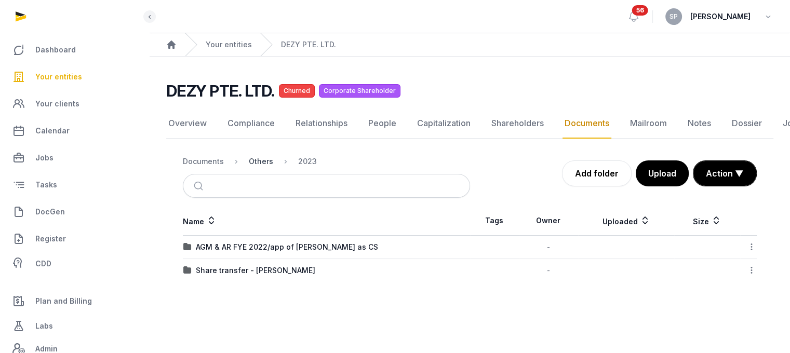
click at [261, 156] on div "Others" at bounding box center [261, 161] width 24 height 10
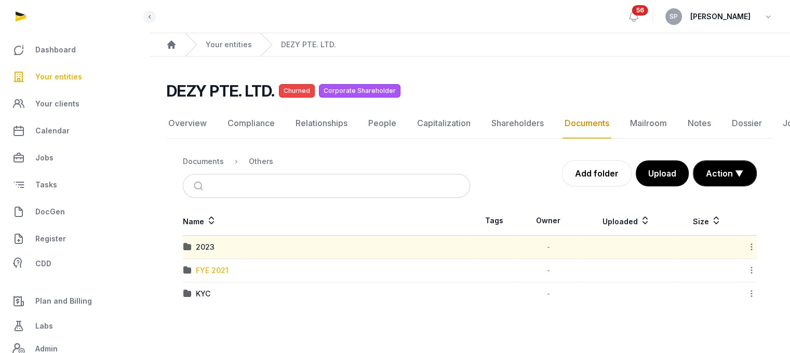
click at [218, 266] on div "FYE 2021" at bounding box center [212, 271] width 33 height 10
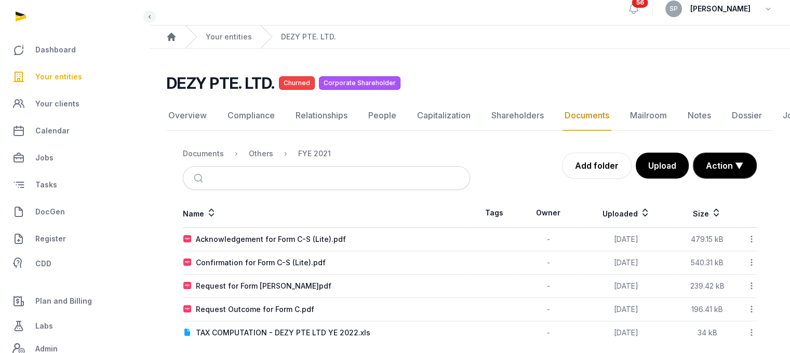
scroll to position [19, 0]
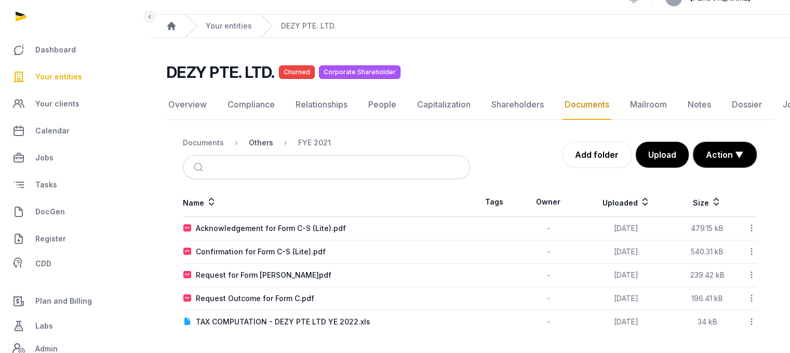
click at [259, 145] on div "Others" at bounding box center [261, 143] width 24 height 10
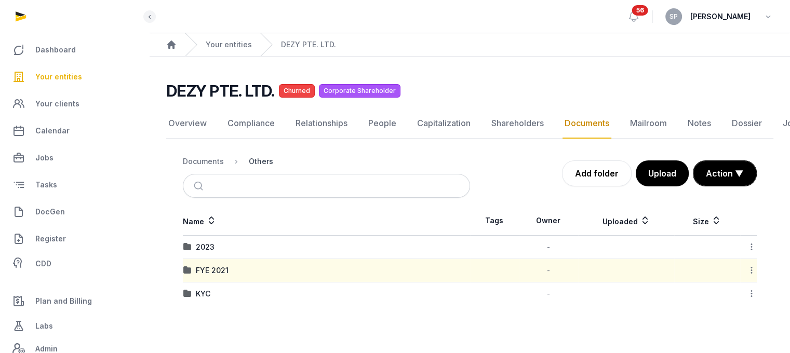
scroll to position [8, 0]
